Goal: Book appointment/travel/reservation

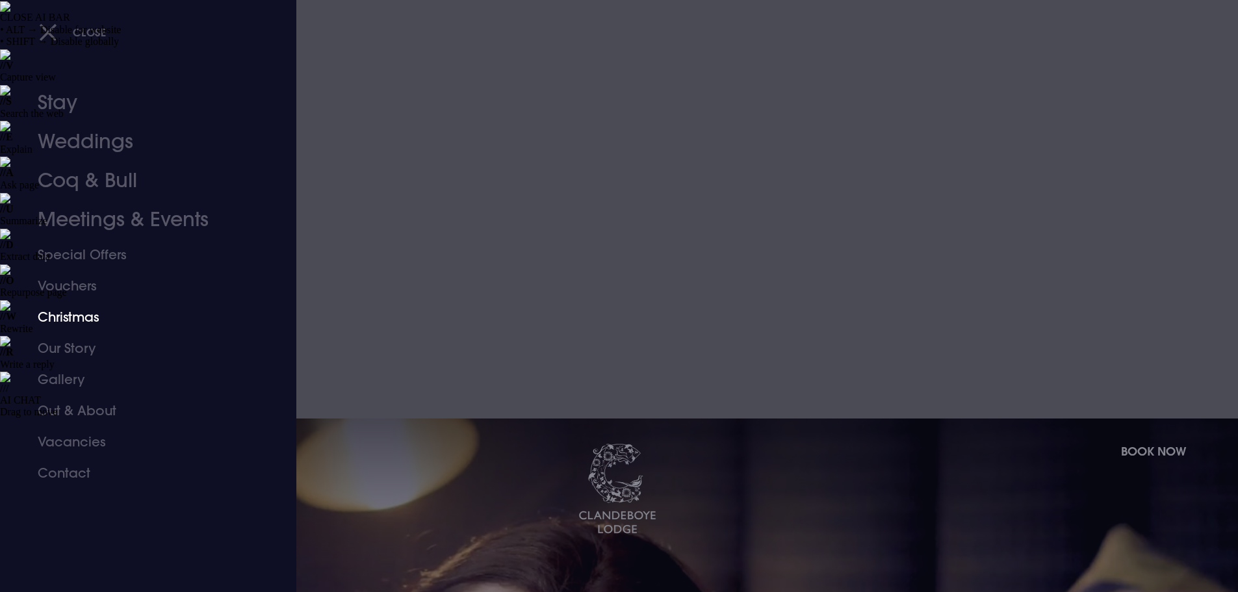
click at [94, 319] on link "Christmas" at bounding box center [140, 316] width 205 height 31
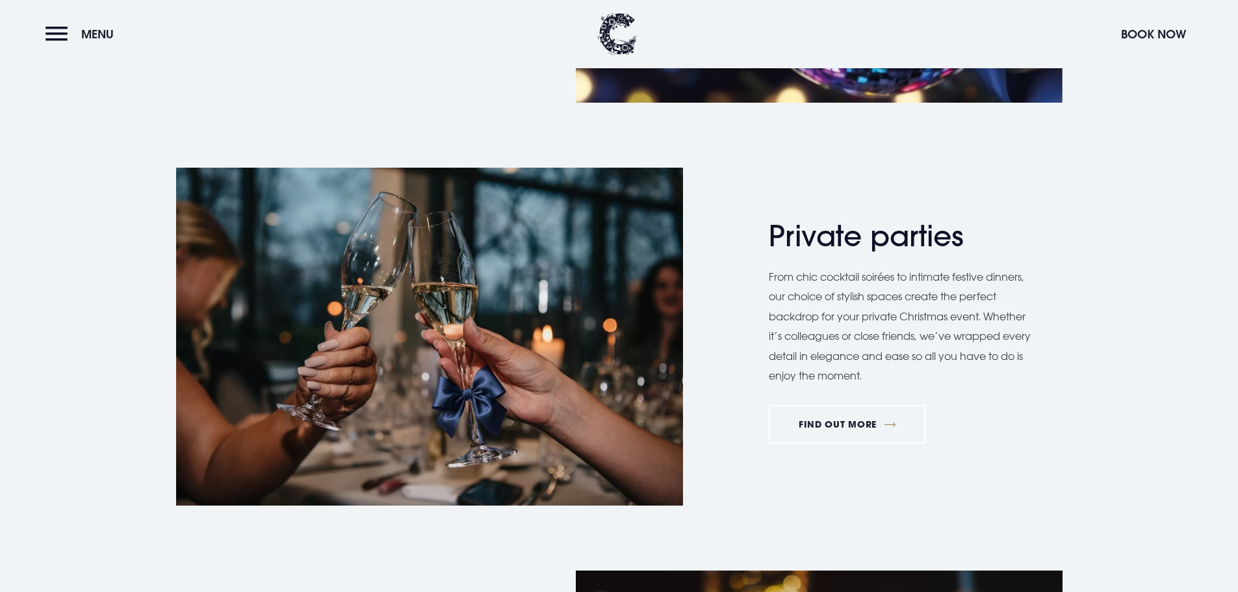
scroll to position [1559, 0]
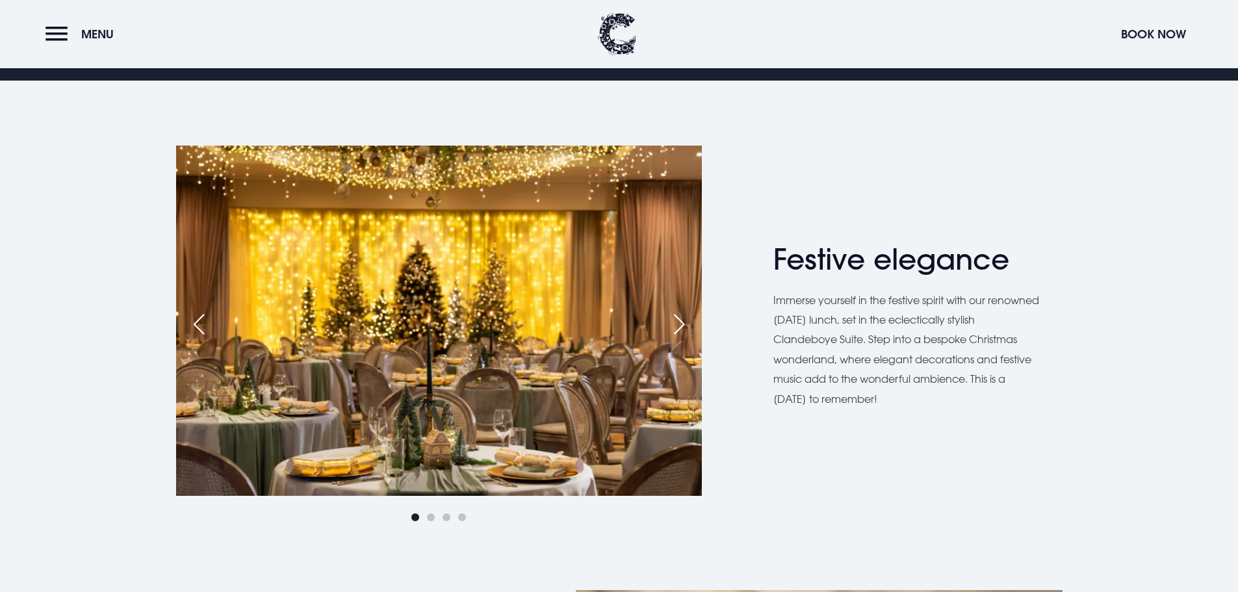
scroll to position [1364, 0]
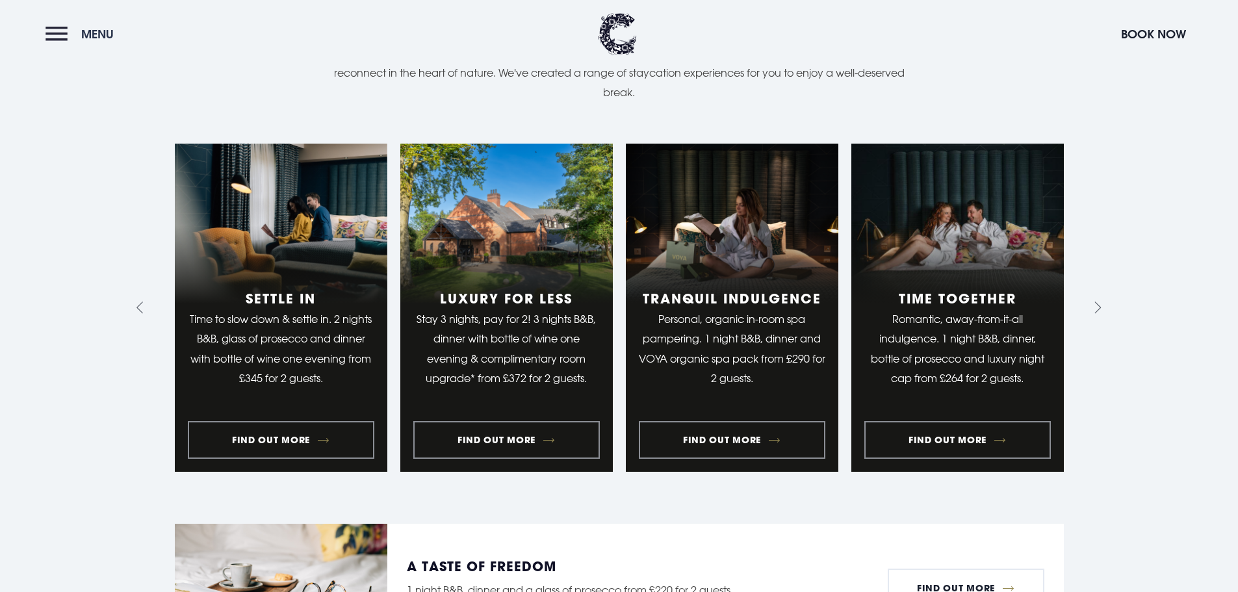
scroll to position [1624, 0]
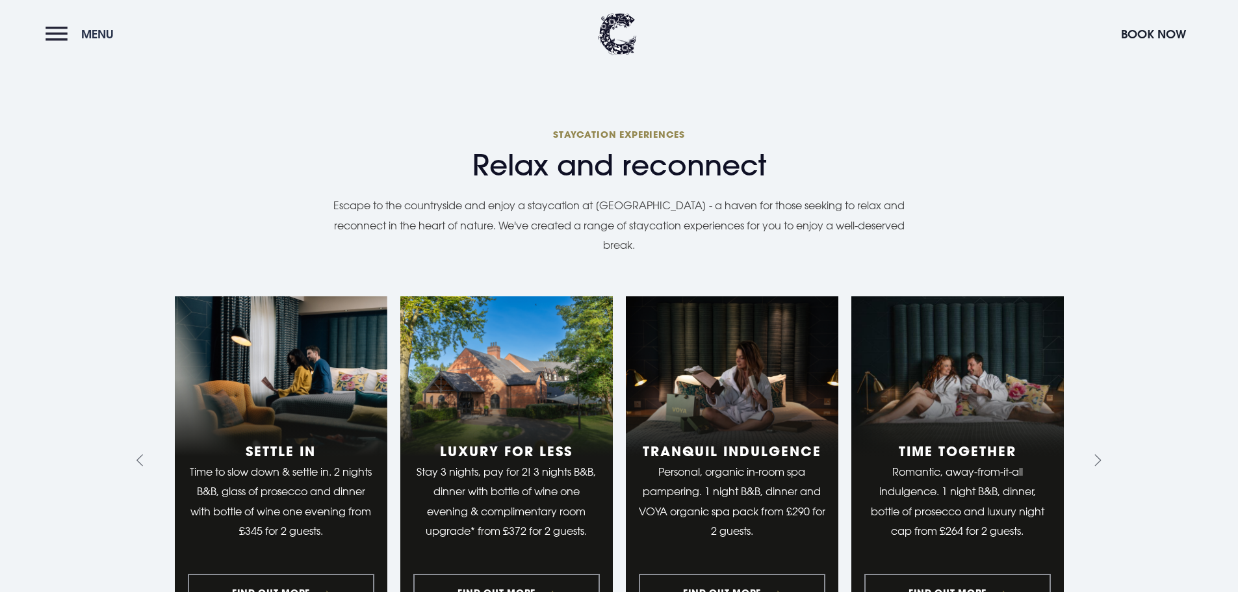
click at [62, 35] on button "Menu" at bounding box center [82, 34] width 75 height 28
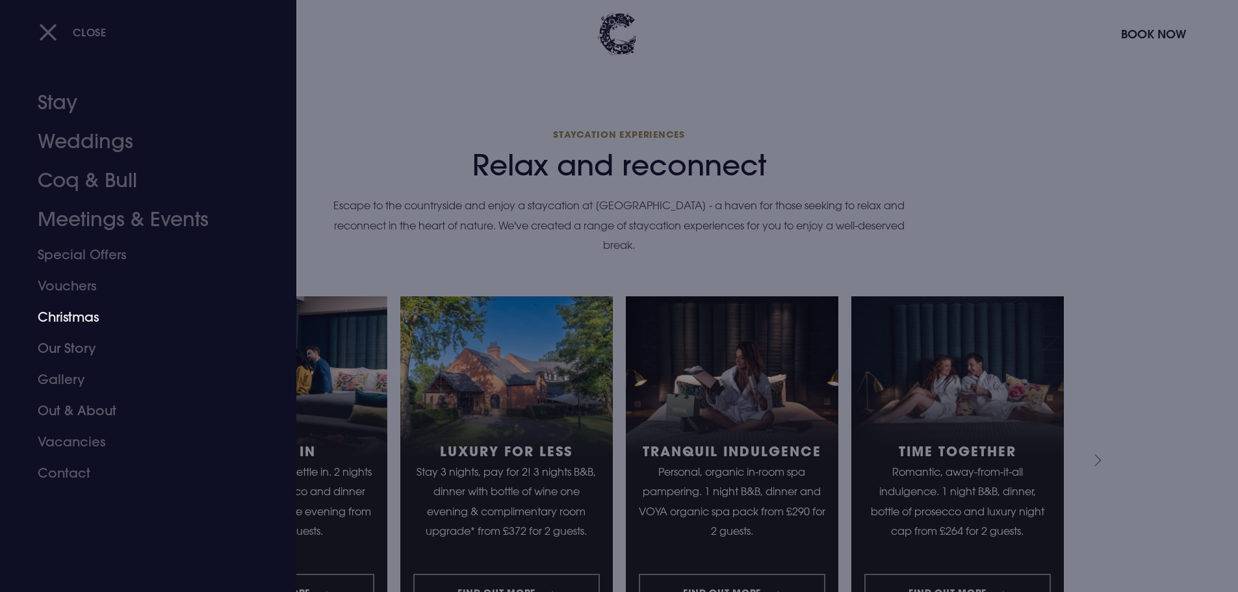
click at [86, 314] on link "Christmas" at bounding box center [140, 316] width 205 height 31
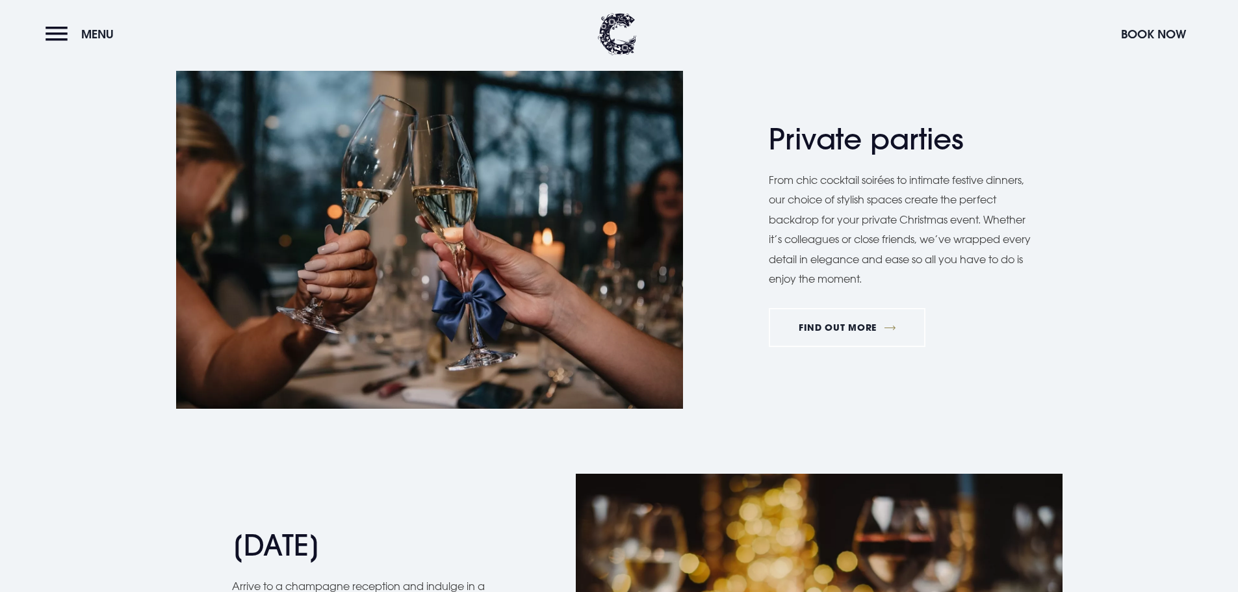
scroll to position [1559, 0]
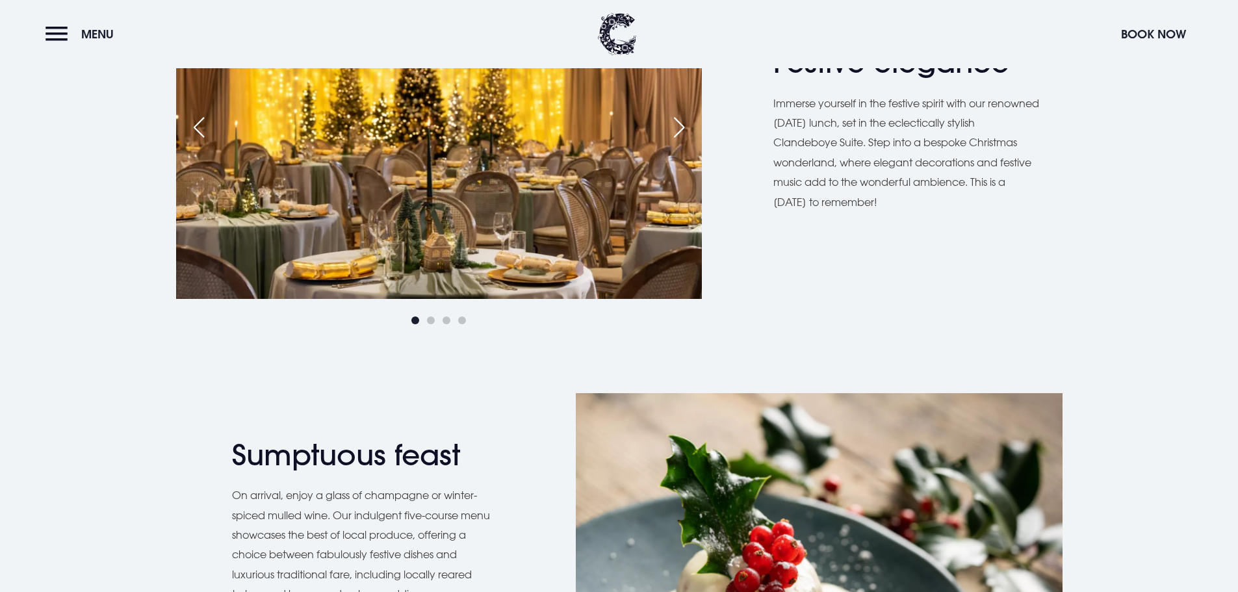
scroll to position [1364, 0]
